Goal: Task Accomplishment & Management: Use online tool/utility

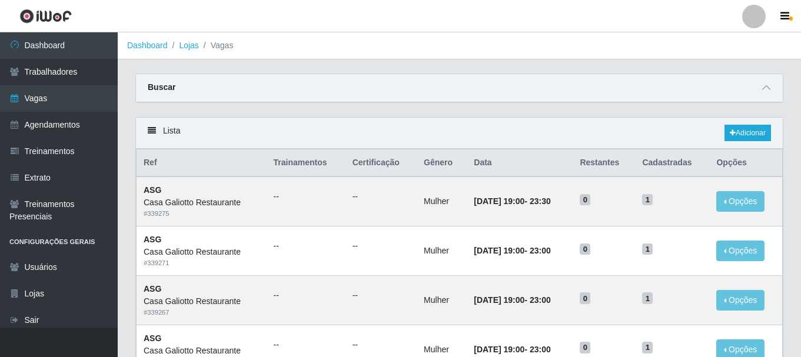
click at [51, 54] on link "Dashboard" at bounding box center [59, 45] width 118 height 26
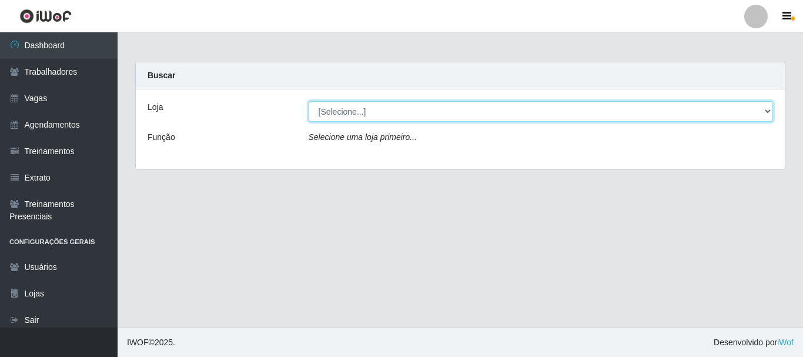
click at [451, 121] on select "[Selecione...] [GEOGRAPHIC_DATA]" at bounding box center [541, 111] width 465 height 21
select select "279"
click at [309, 101] on select "[Selecione...] [GEOGRAPHIC_DATA]" at bounding box center [541, 111] width 465 height 21
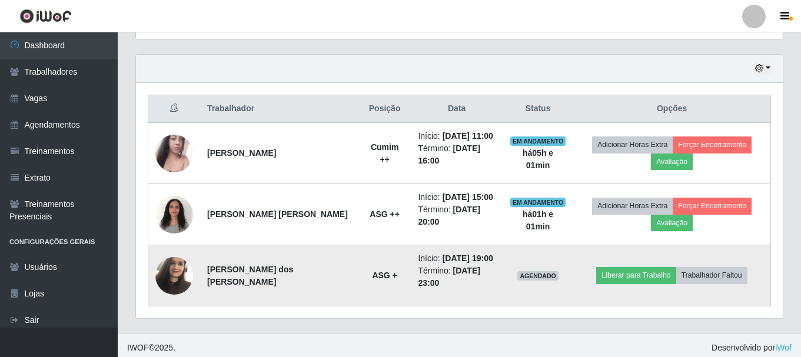
scroll to position [398, 0]
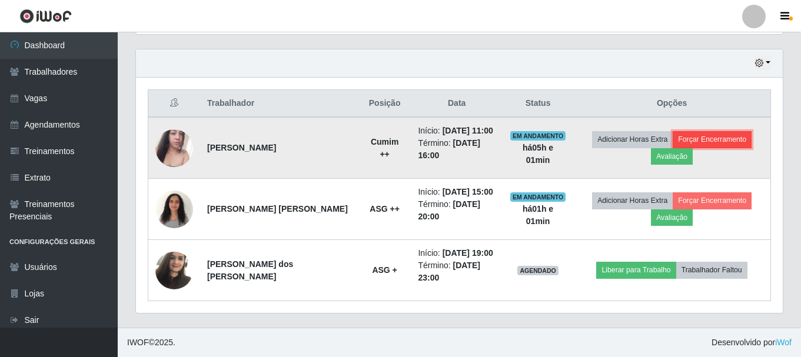
click at [693, 139] on button "Forçar Encerramento" at bounding box center [711, 139] width 79 height 16
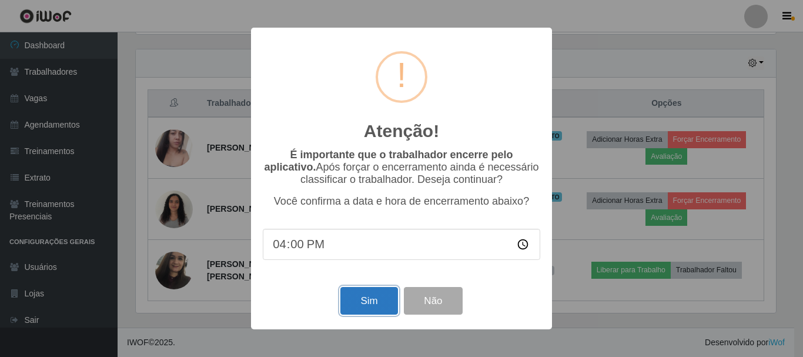
click at [375, 303] on button "Sim" at bounding box center [369, 301] width 57 height 28
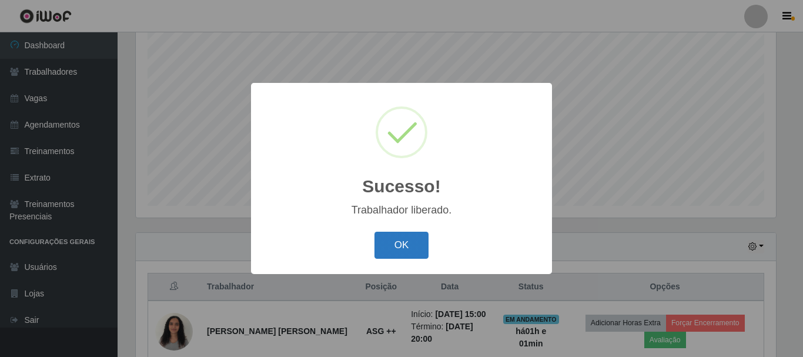
click at [389, 241] on button "OK" at bounding box center [402, 246] width 55 height 28
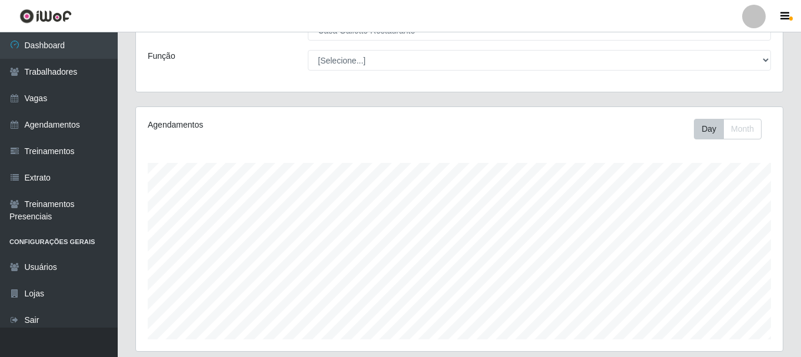
scroll to position [0, 0]
